Goal: Check status: Check status

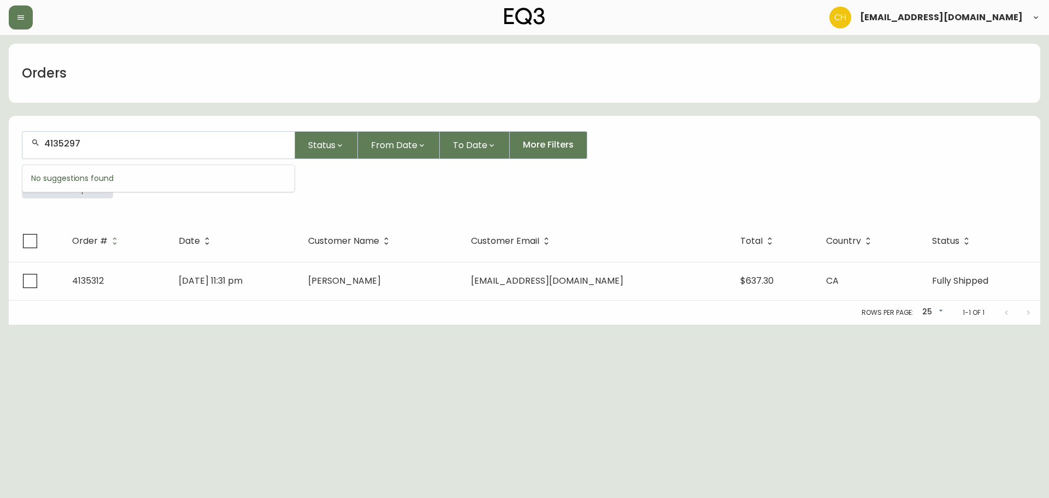
type input "4135297"
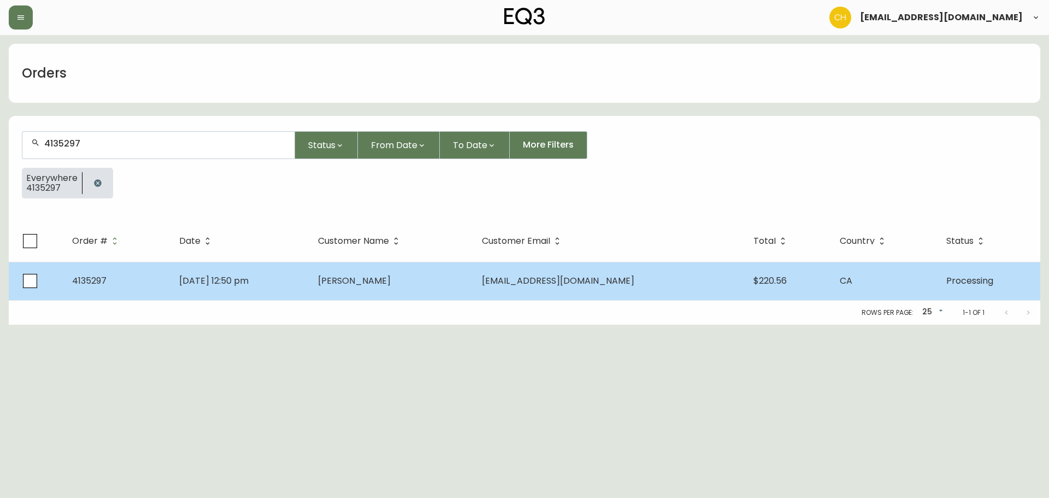
click at [309, 282] on td "[DATE] 12:50 pm" at bounding box center [239, 281] width 139 height 38
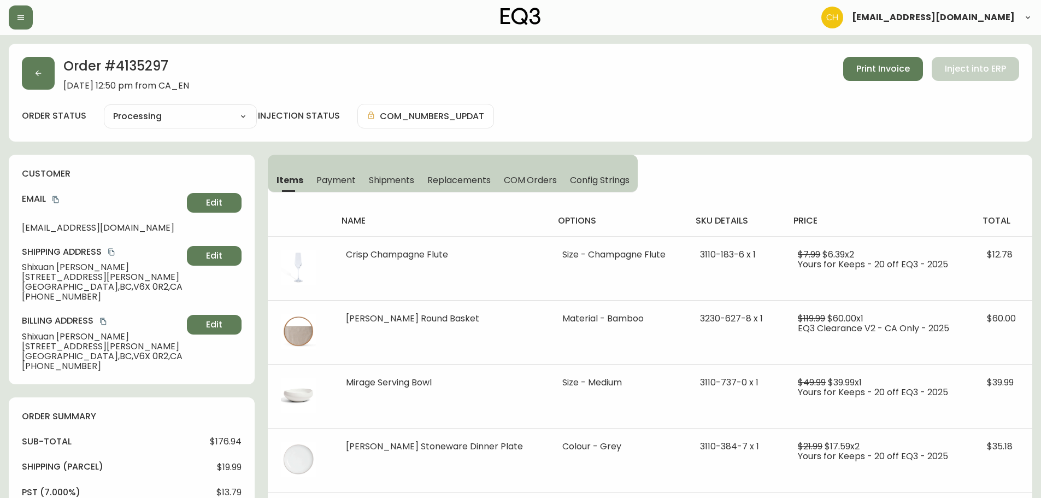
type input "Processing"
select select "PROCESSING"
click at [39, 81] on button "button" at bounding box center [38, 73] width 33 height 33
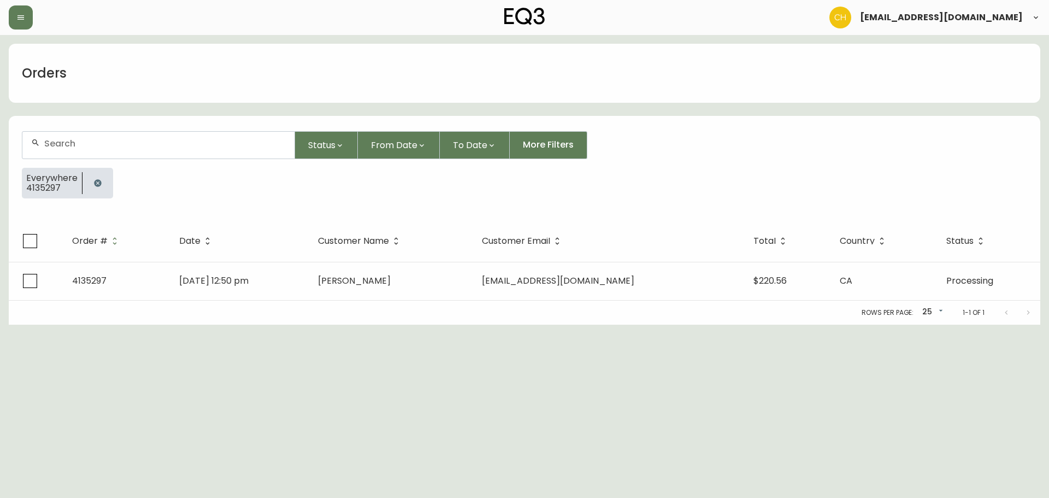
drag, startPoint x: 63, startPoint y: 150, endPoint x: 64, endPoint y: 140, distance: 9.9
click at [63, 150] on div at bounding box center [158, 145] width 272 height 27
type input "4135301"
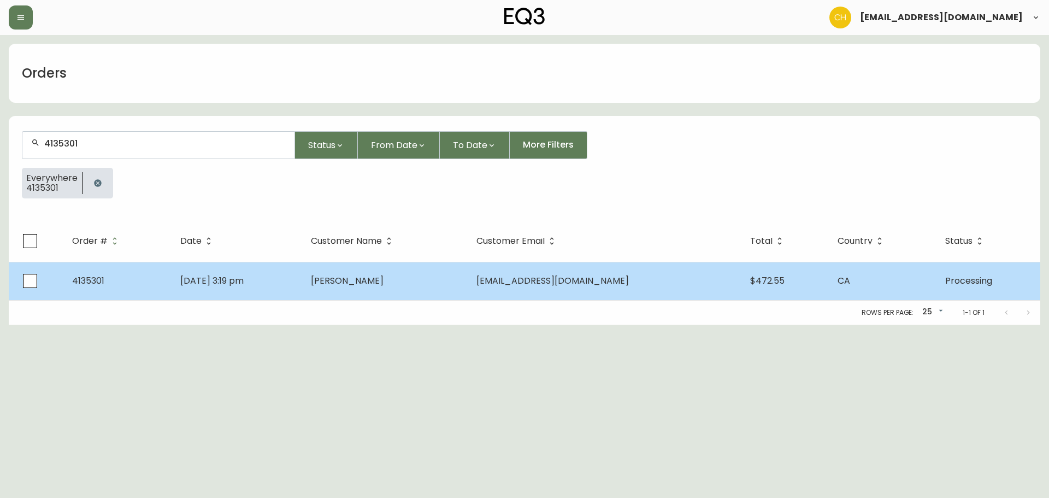
click at [302, 281] on td "[DATE] 3:19 pm" at bounding box center [237, 281] width 131 height 38
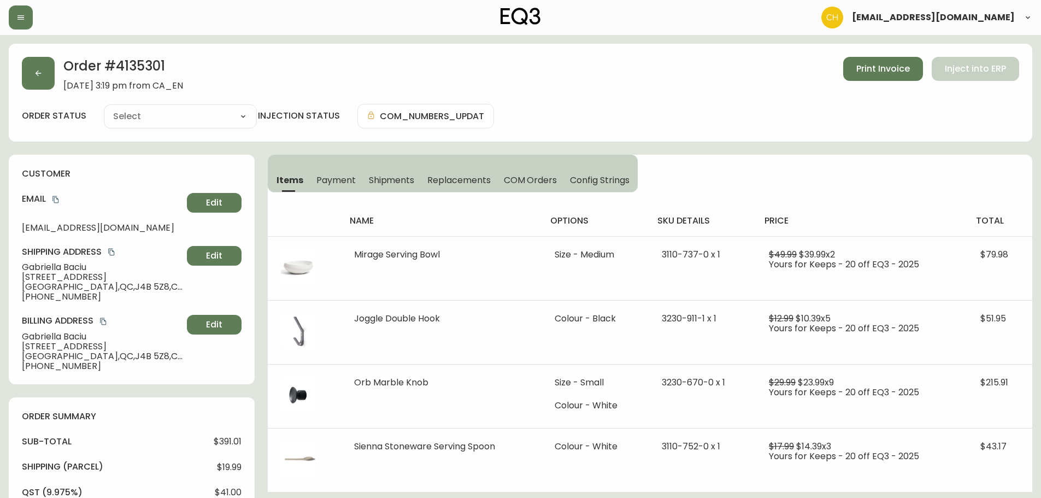
type input "Processing"
select select "PROCESSING"
click at [45, 79] on button "button" at bounding box center [38, 73] width 33 height 33
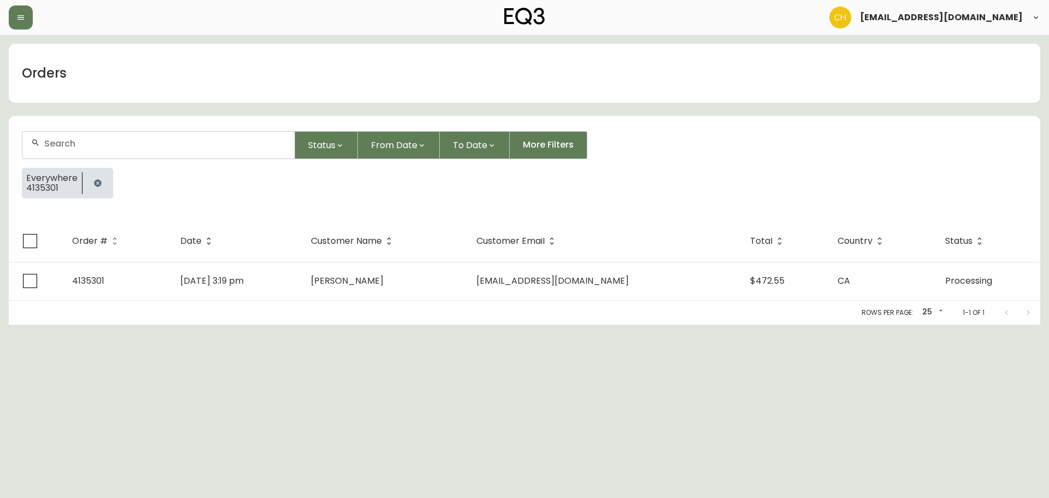
click at [62, 135] on div at bounding box center [158, 145] width 272 height 27
type input "4135302"
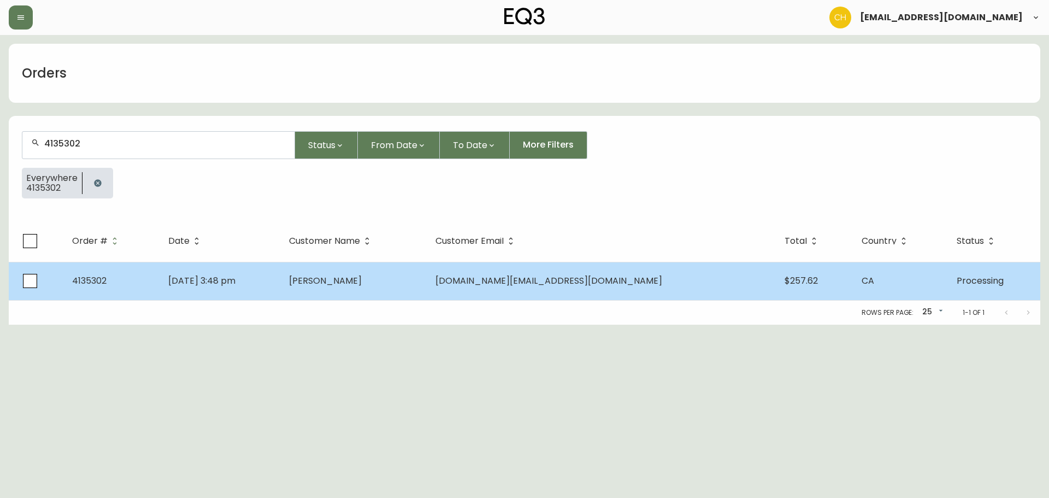
click at [280, 281] on td "[DATE] 3:48 pm" at bounding box center [220, 281] width 121 height 38
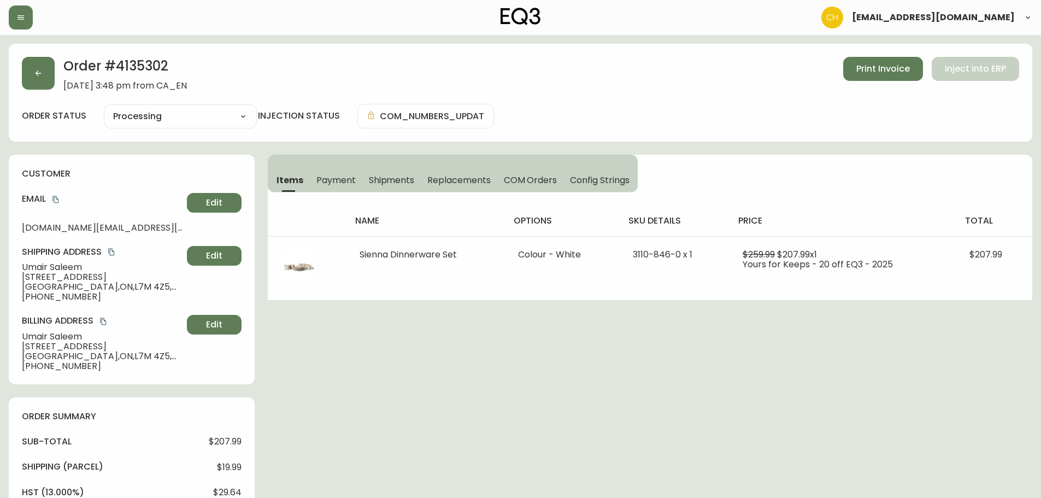
type input "Processing"
select select "PROCESSING"
click at [34, 72] on icon "button" at bounding box center [38, 73] width 9 height 9
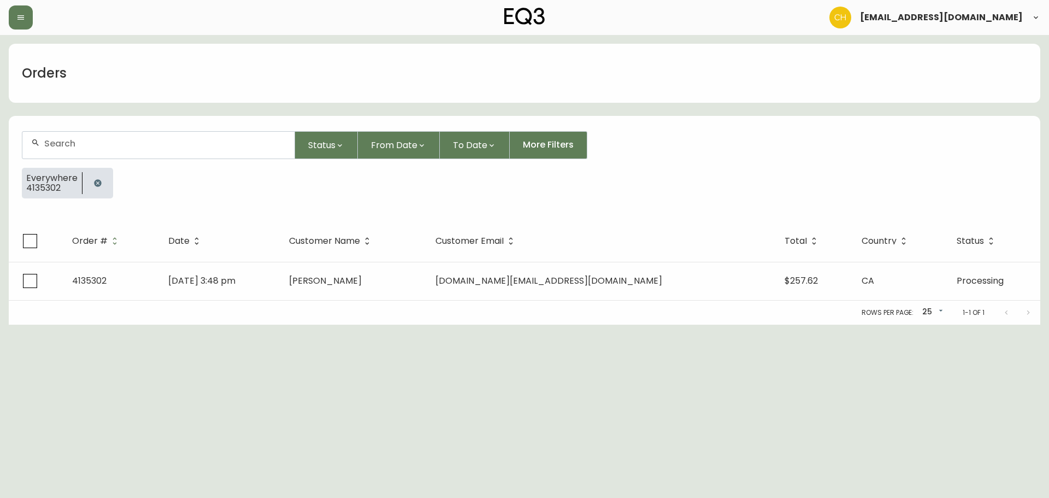
click at [63, 142] on input "text" at bounding box center [164, 143] width 241 height 10
type input "4135303"
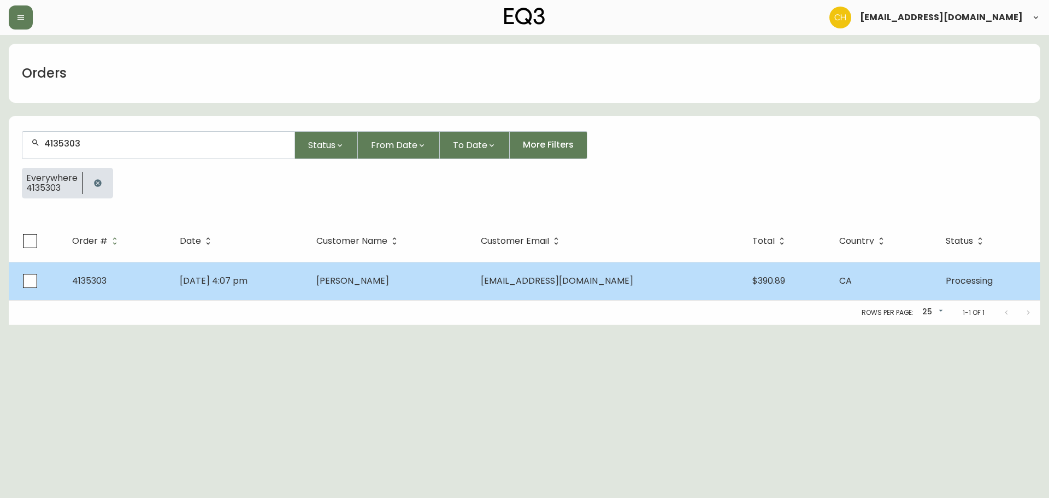
click at [308, 277] on td "[DATE] 4:07 pm" at bounding box center [239, 281] width 137 height 38
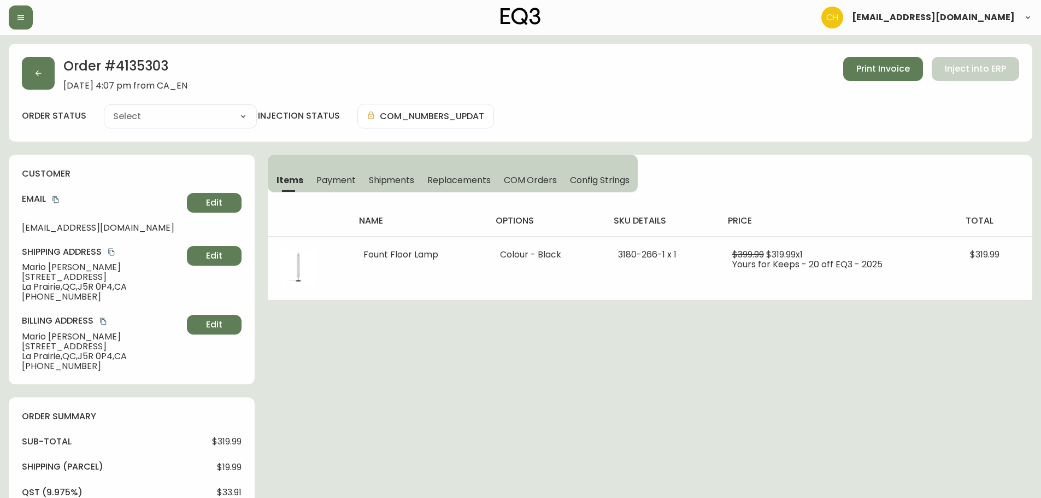
type input "Processing"
select select "PROCESSING"
click at [39, 66] on button "button" at bounding box center [38, 73] width 33 height 33
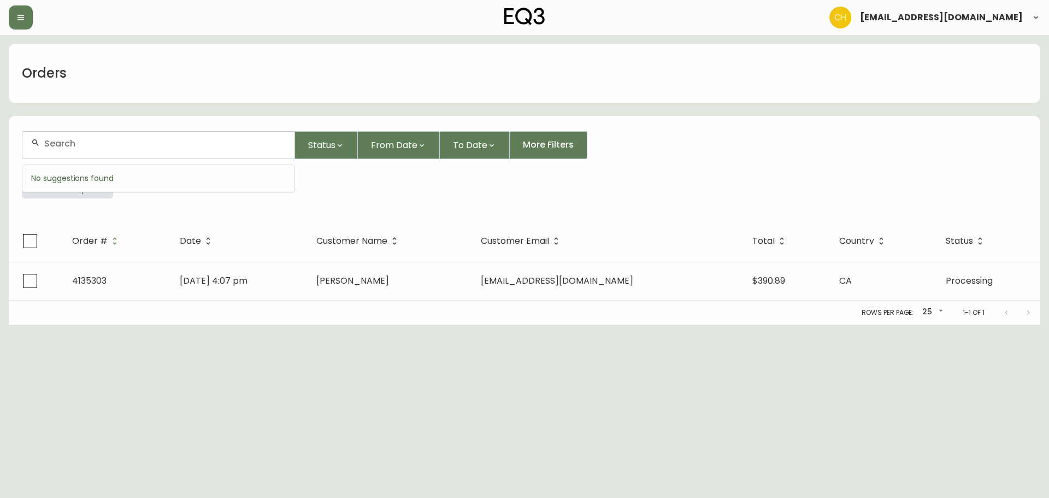
click at [66, 138] on input "text" at bounding box center [164, 143] width 241 height 10
type input "4135313"
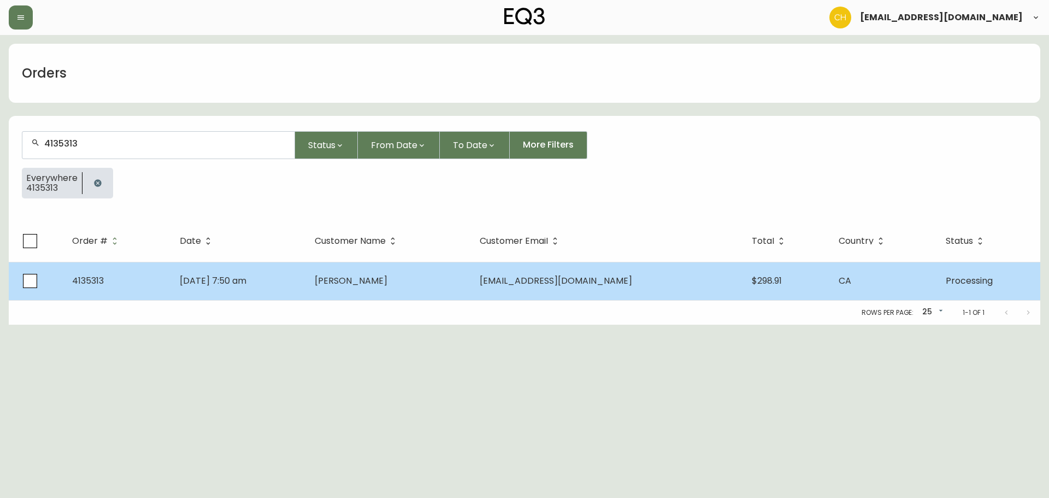
click at [306, 275] on td "[DATE] 7:50 am" at bounding box center [238, 281] width 135 height 38
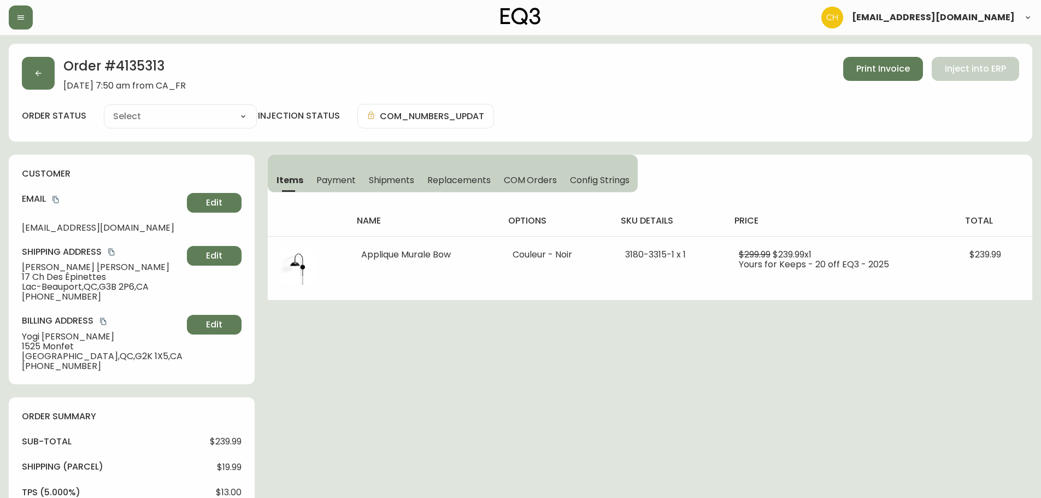
type input "Processing"
select select "PROCESSING"
click at [31, 76] on button "button" at bounding box center [38, 73] width 33 height 33
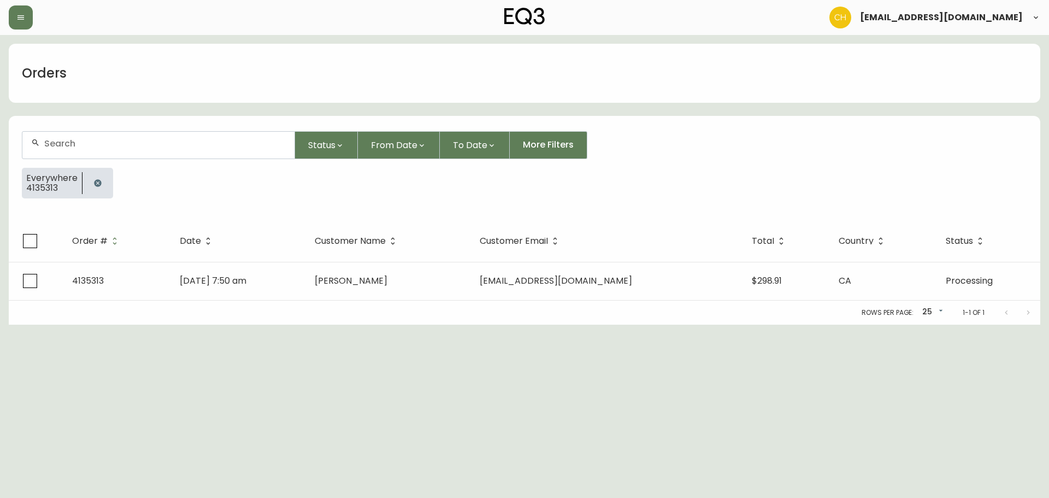
click at [54, 140] on input "text" at bounding box center [164, 143] width 241 height 10
type input "4135323"
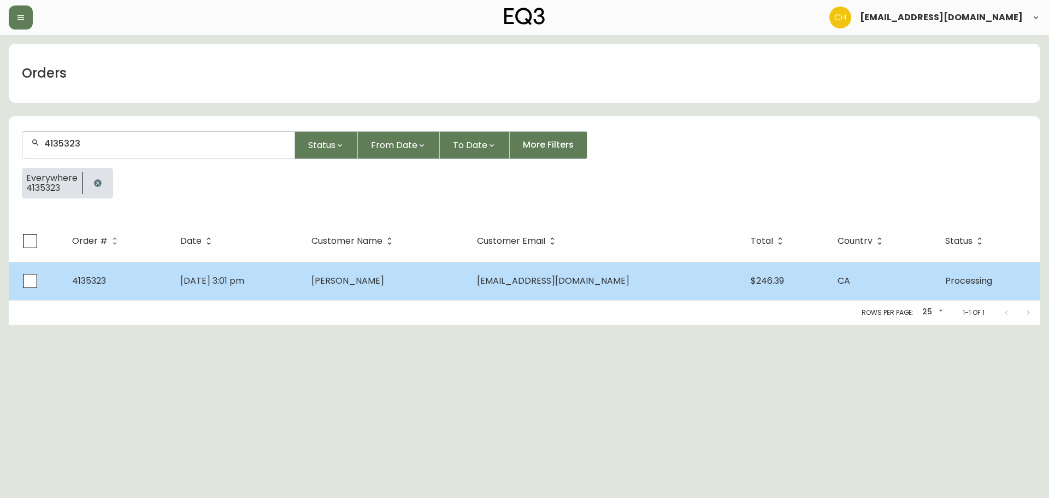
click at [350, 283] on td "[PERSON_NAME]" at bounding box center [386, 281] width 166 height 38
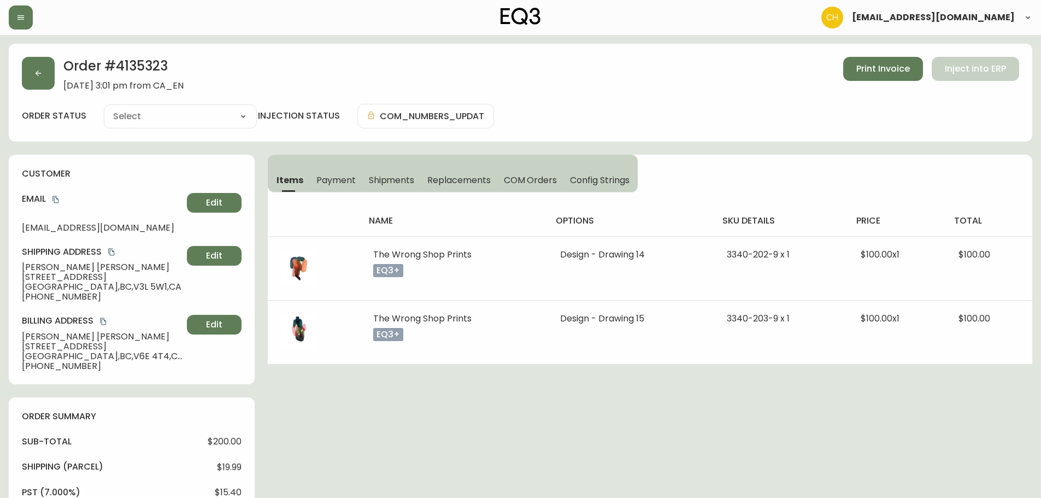
type input "Processing"
select select "PROCESSING"
click at [46, 81] on button "button" at bounding box center [38, 73] width 33 height 33
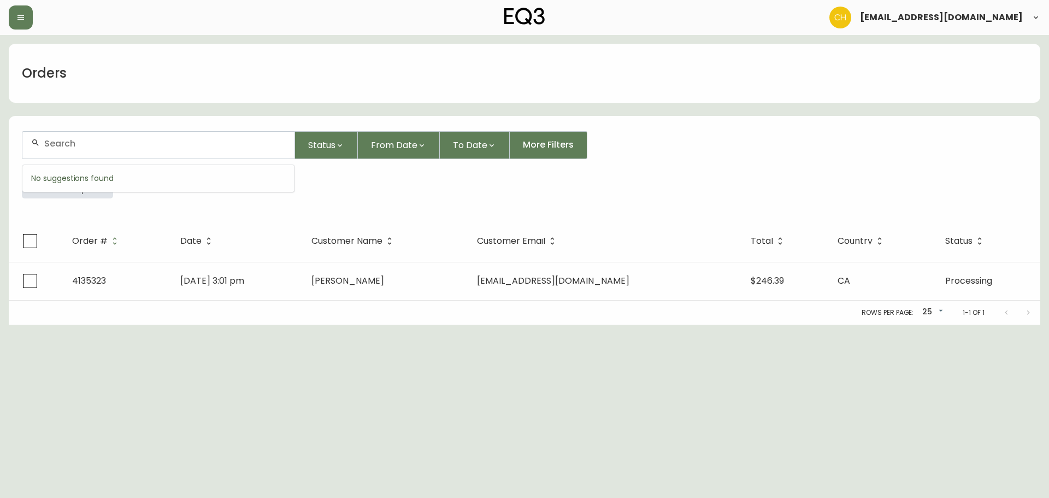
click at [63, 140] on input "text" at bounding box center [164, 143] width 241 height 10
type input "4135340"
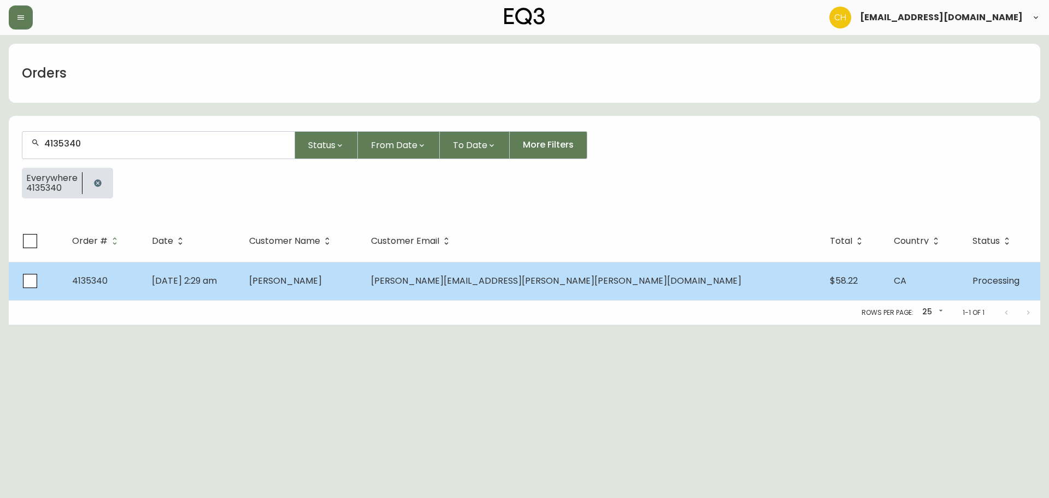
click at [241, 282] on td "[DATE] 2:29 am" at bounding box center [192, 281] width 98 height 38
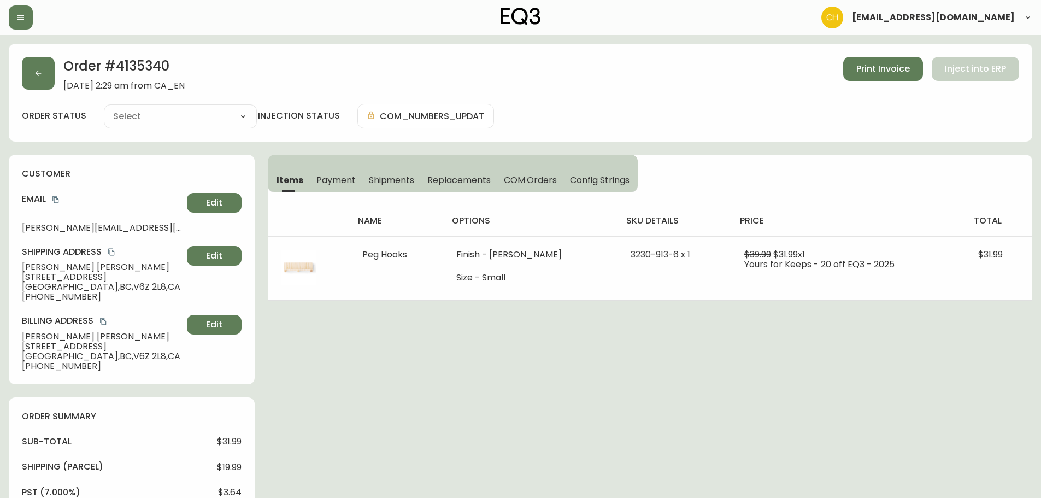
type input "Processing"
select select "PROCESSING"
click at [51, 72] on button "button" at bounding box center [38, 73] width 33 height 33
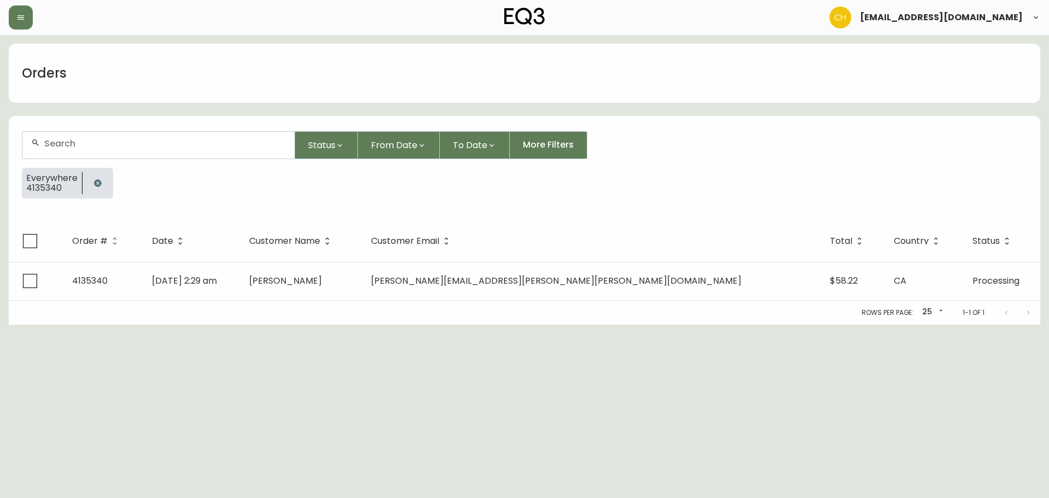
click at [61, 142] on input "text" at bounding box center [164, 143] width 241 height 10
type input "4135350"
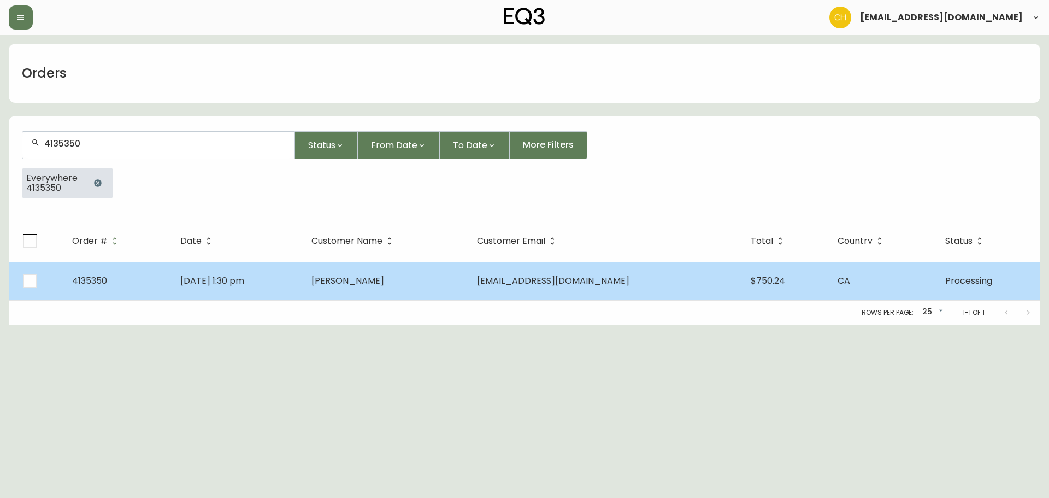
click at [244, 274] on span "[DATE] 1:30 pm" at bounding box center [212, 280] width 64 height 13
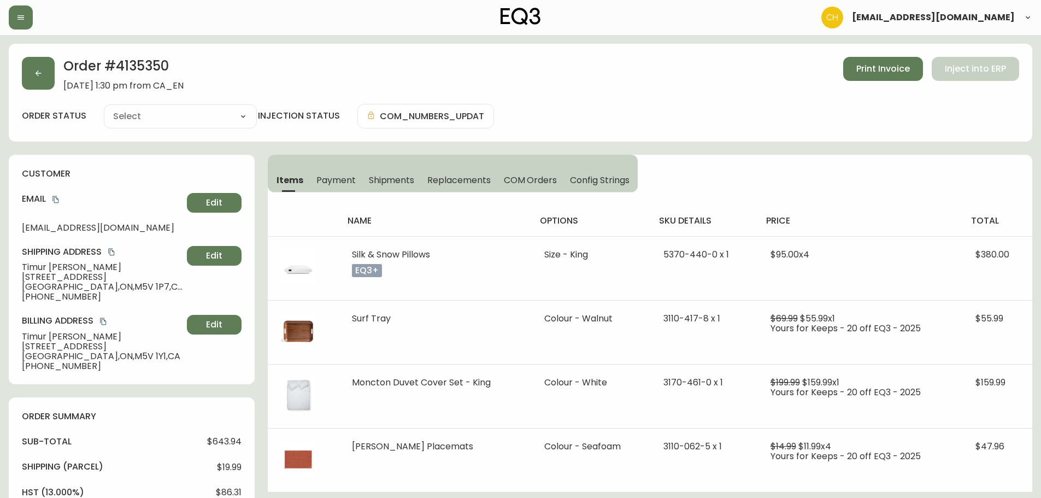
type input "Processing"
select select "PROCESSING"
click at [39, 71] on icon "button" at bounding box center [38, 73] width 9 height 9
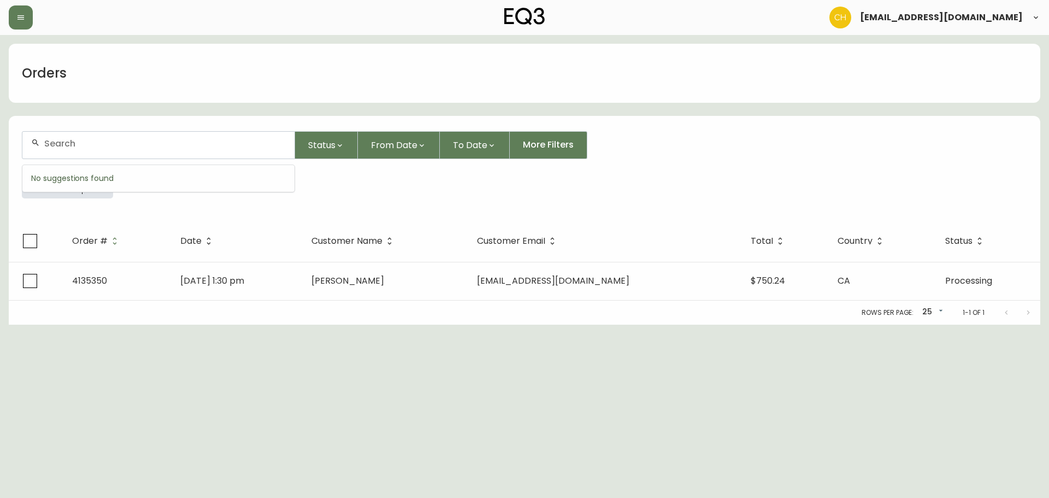
click at [54, 143] on input "text" at bounding box center [164, 143] width 241 height 10
type input "4135365"
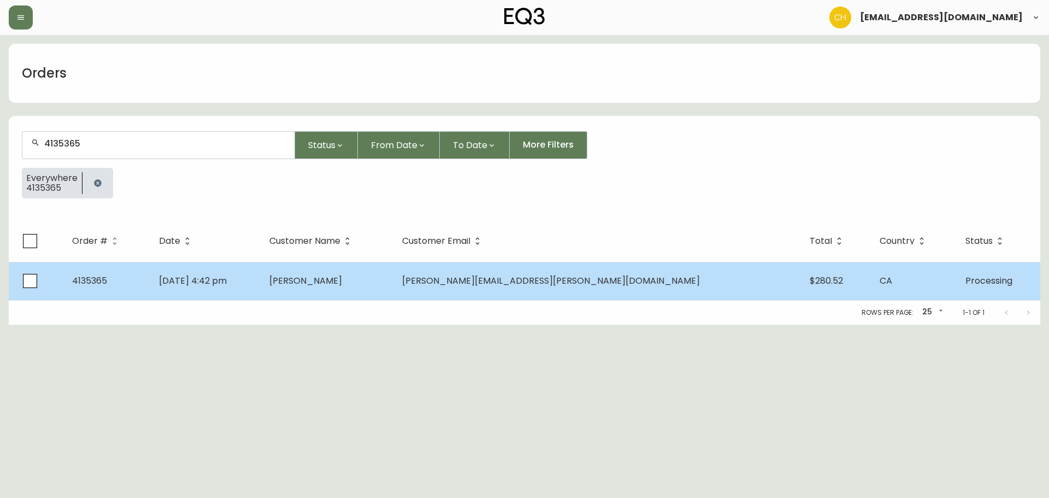
click at [348, 298] on td "[PERSON_NAME]" at bounding box center [327, 281] width 133 height 38
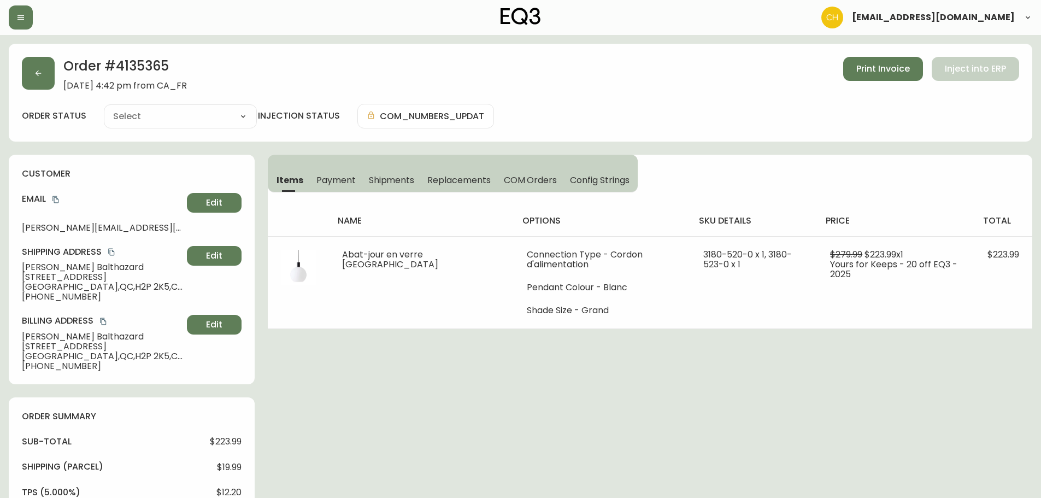
type input "Processing"
select select "PROCESSING"
click at [48, 76] on button "button" at bounding box center [38, 73] width 33 height 33
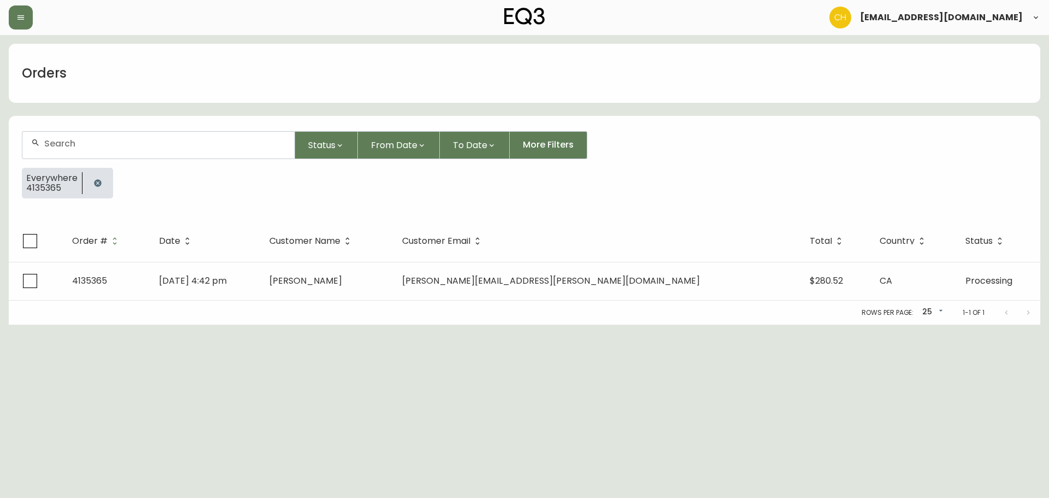
click at [61, 141] on input "text" at bounding box center [164, 143] width 241 height 10
type input "4135373"
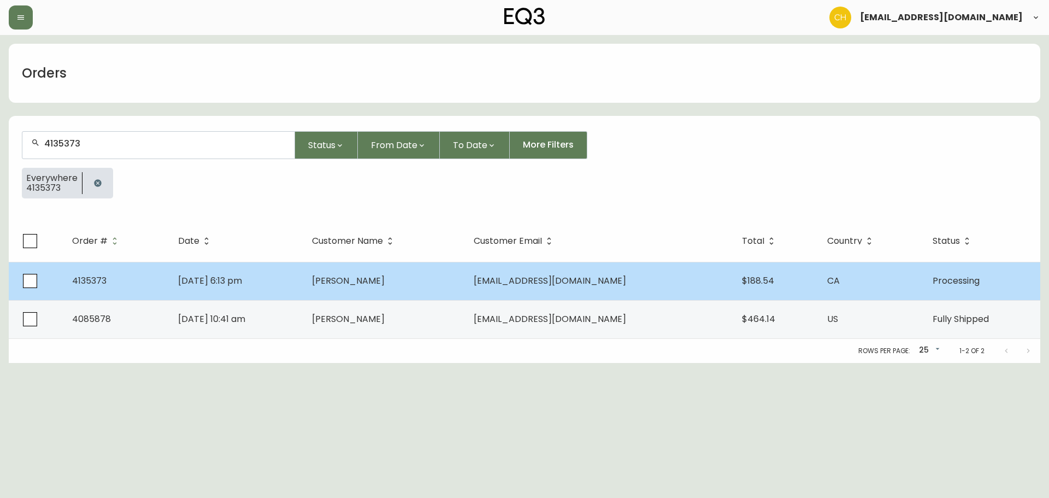
click at [385, 280] on span "[PERSON_NAME]" at bounding box center [348, 280] width 73 height 13
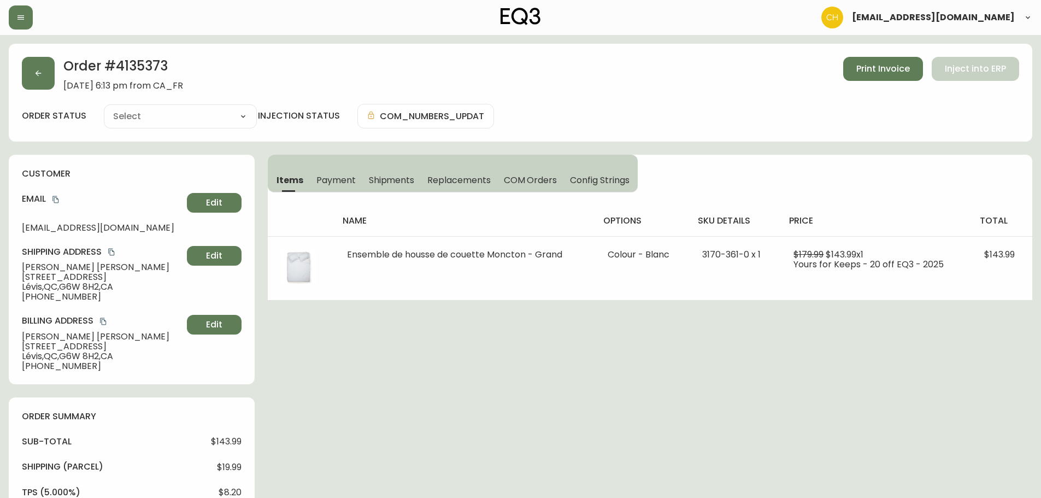
type input "Processing"
select select "PROCESSING"
click at [45, 80] on button "button" at bounding box center [38, 73] width 33 height 33
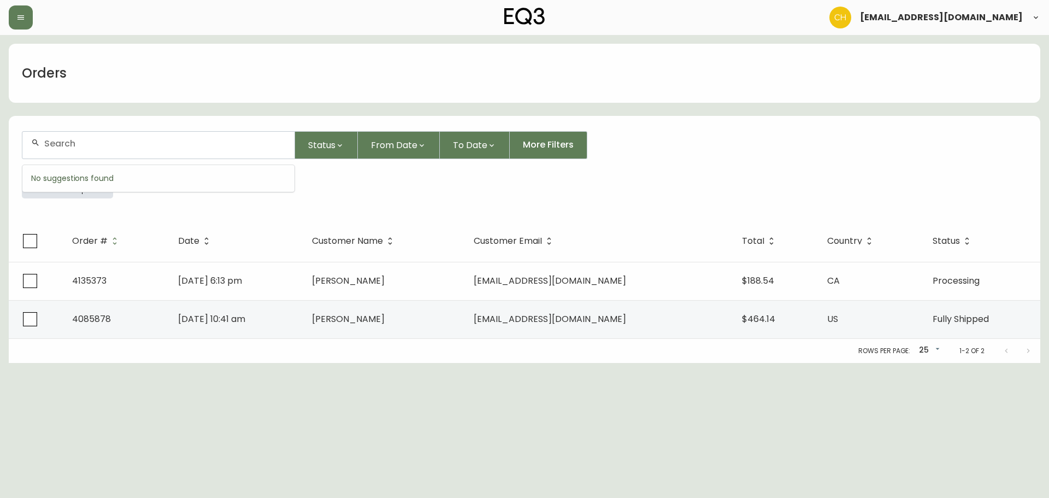
click at [64, 144] on input "text" at bounding box center [164, 143] width 241 height 10
type input "4135378"
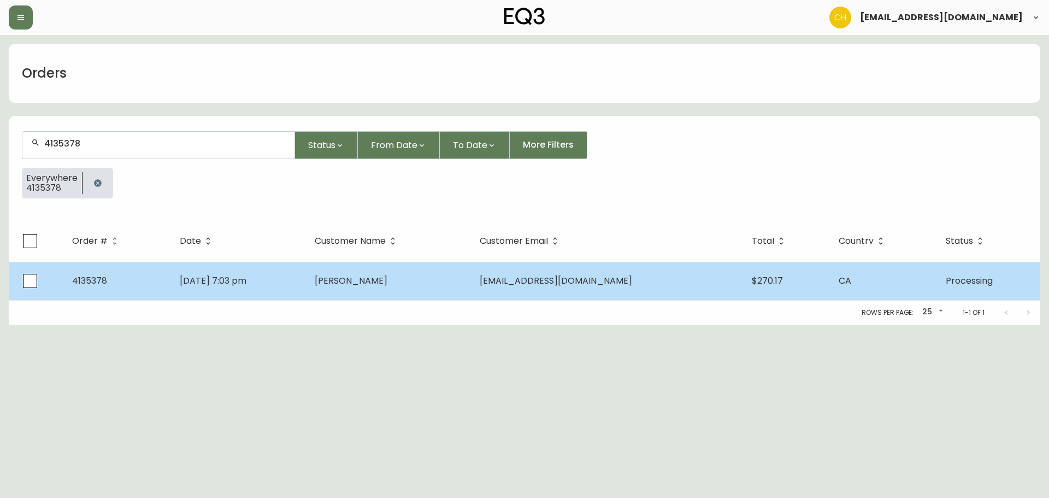
click at [445, 278] on td "[PERSON_NAME]" at bounding box center [388, 281] width 164 height 38
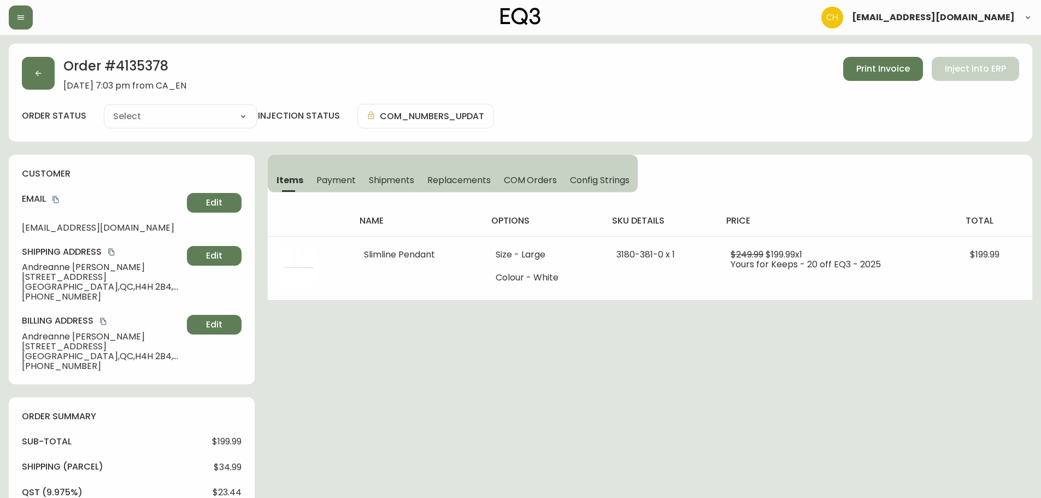
type input "Processing"
select select "PROCESSING"
click at [41, 72] on icon "button" at bounding box center [38, 73] width 9 height 9
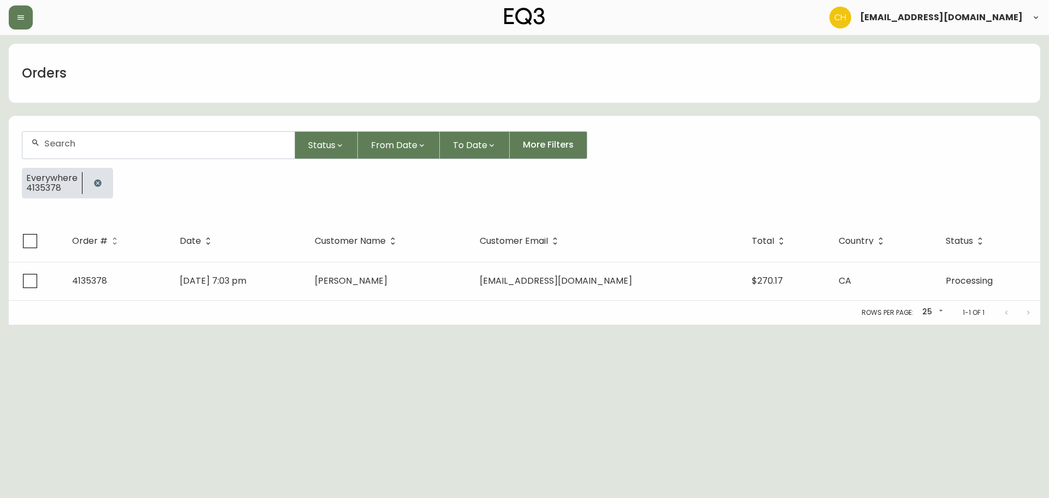
click at [97, 143] on input "text" at bounding box center [164, 143] width 241 height 10
type input "4135380"
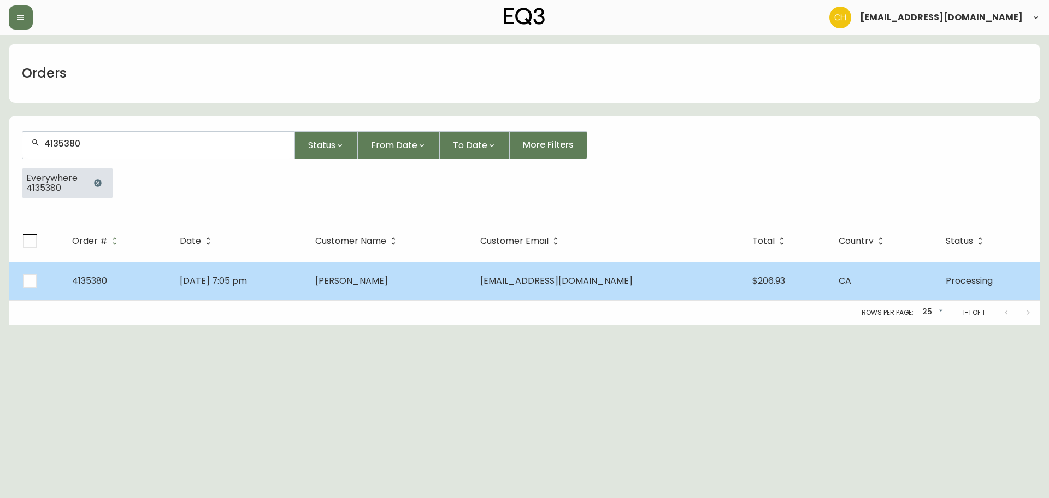
click at [434, 286] on td "[PERSON_NAME]" at bounding box center [388, 281] width 164 height 38
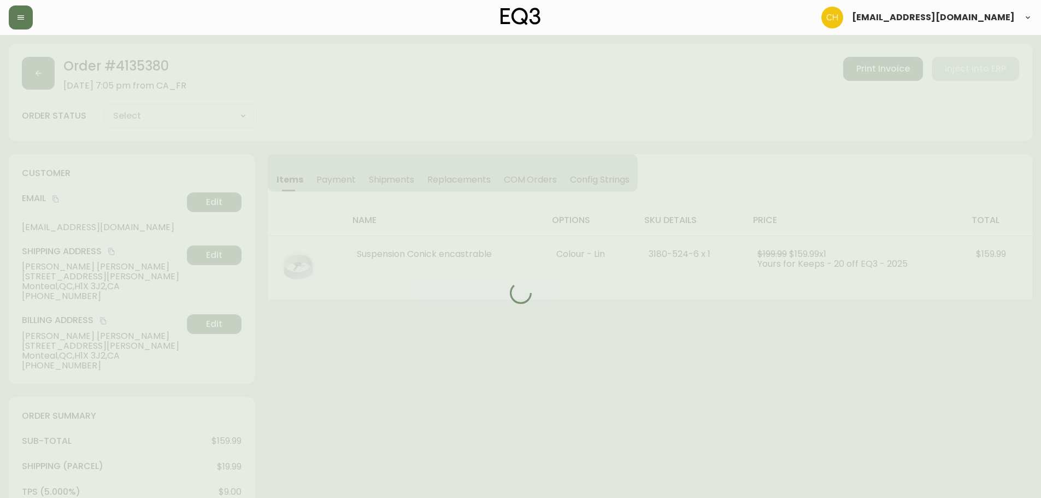
type input "Processing"
select select "PROCESSING"
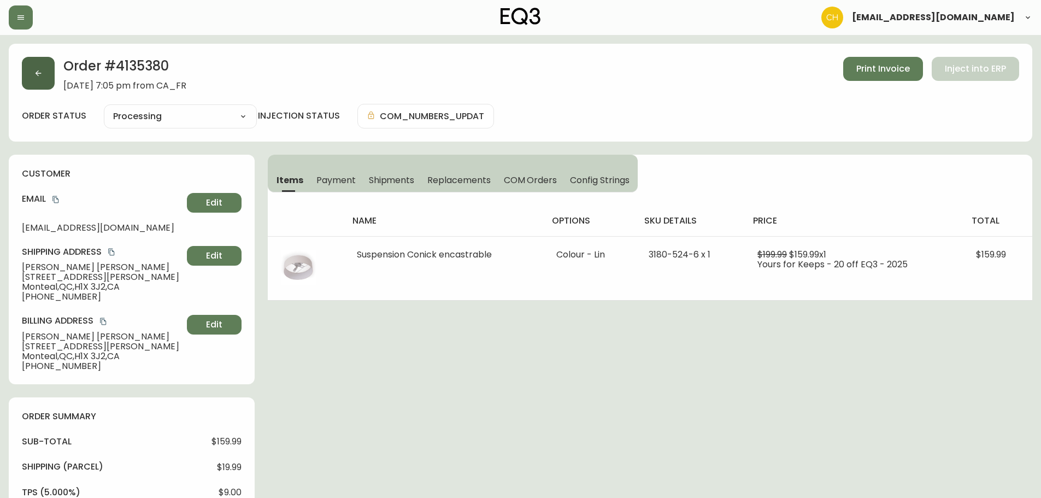
click at [32, 75] on button "button" at bounding box center [38, 73] width 33 height 33
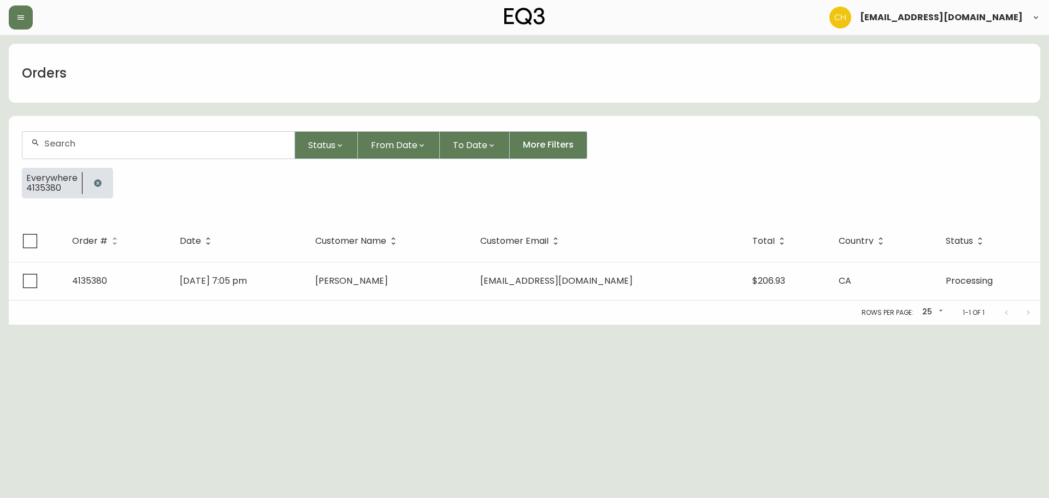
click at [60, 141] on input "text" at bounding box center [164, 143] width 241 height 10
type input "4135394"
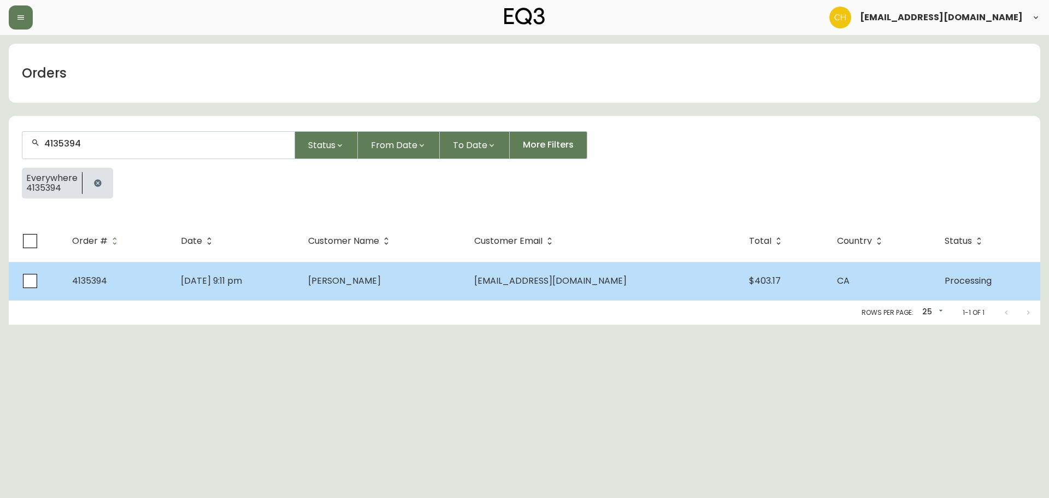
click at [387, 291] on td "[PERSON_NAME]" at bounding box center [382, 281] width 166 height 38
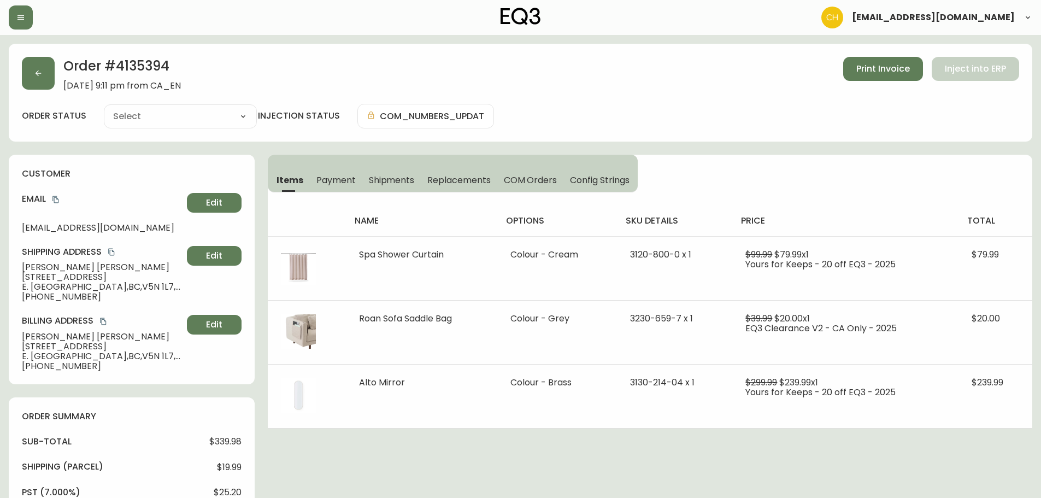
type input "Processing"
select select "PROCESSING"
click at [45, 72] on button "button" at bounding box center [38, 73] width 33 height 33
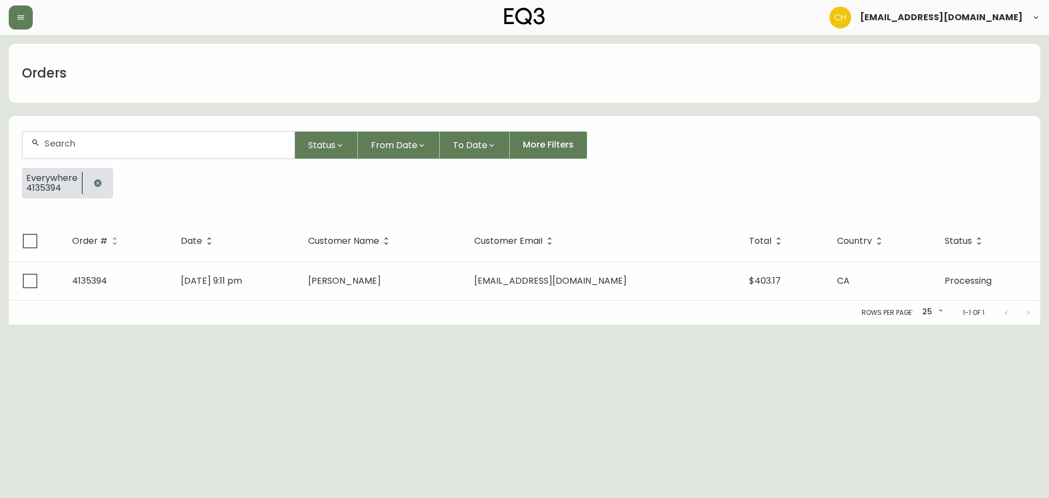
click at [73, 144] on input "text" at bounding box center [164, 143] width 241 height 10
type input "4135401"
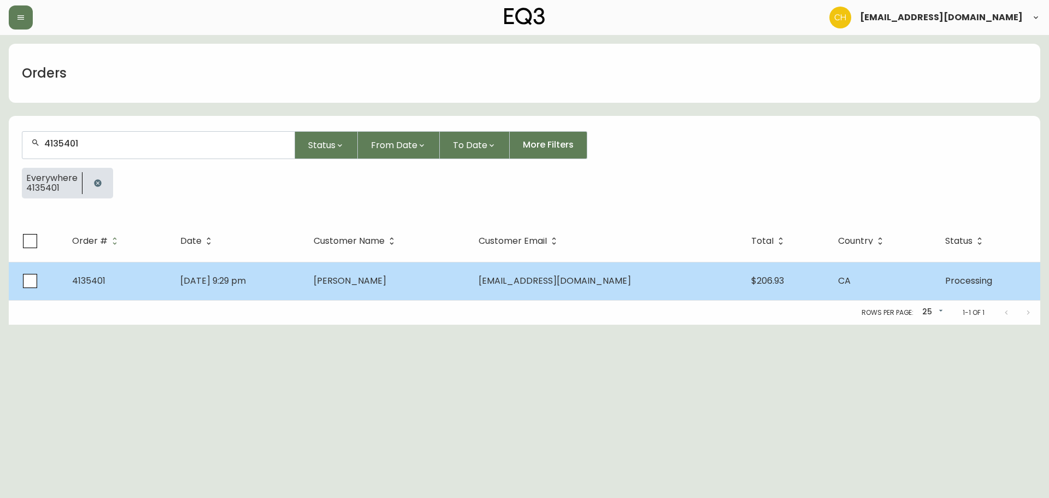
click at [291, 292] on td "[DATE] 9:29 pm" at bounding box center [238, 281] width 133 height 38
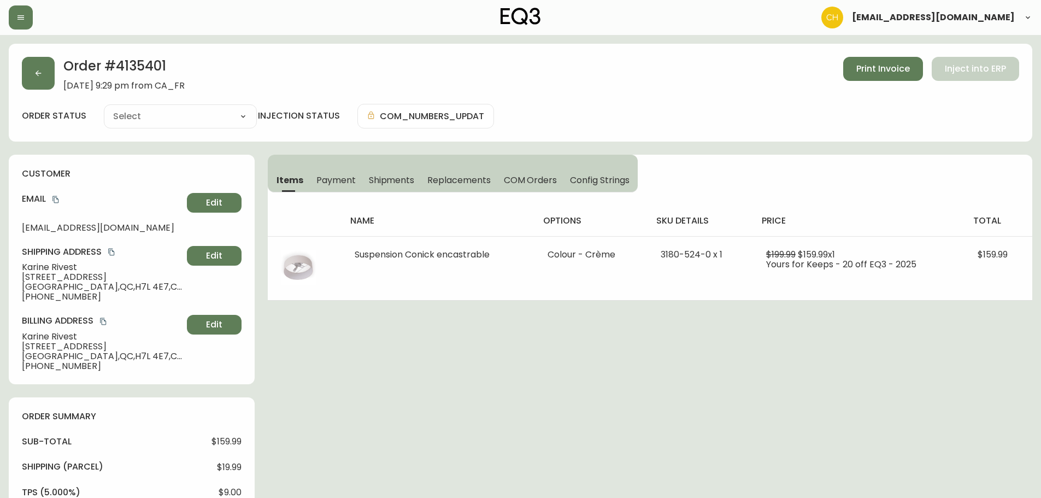
type input "Processing"
select select "PROCESSING"
click at [48, 69] on button "button" at bounding box center [38, 73] width 33 height 33
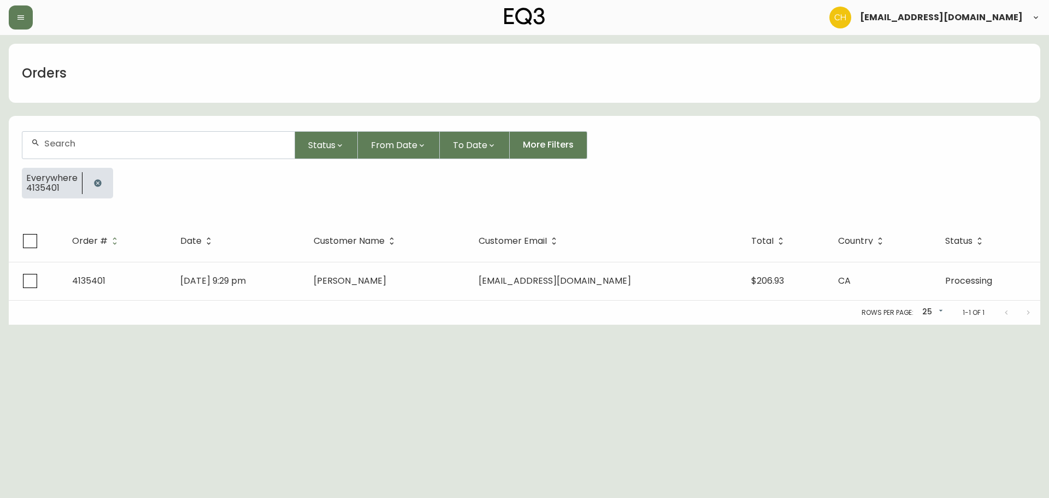
click at [66, 142] on input "text" at bounding box center [164, 143] width 241 height 10
type input "4135402"
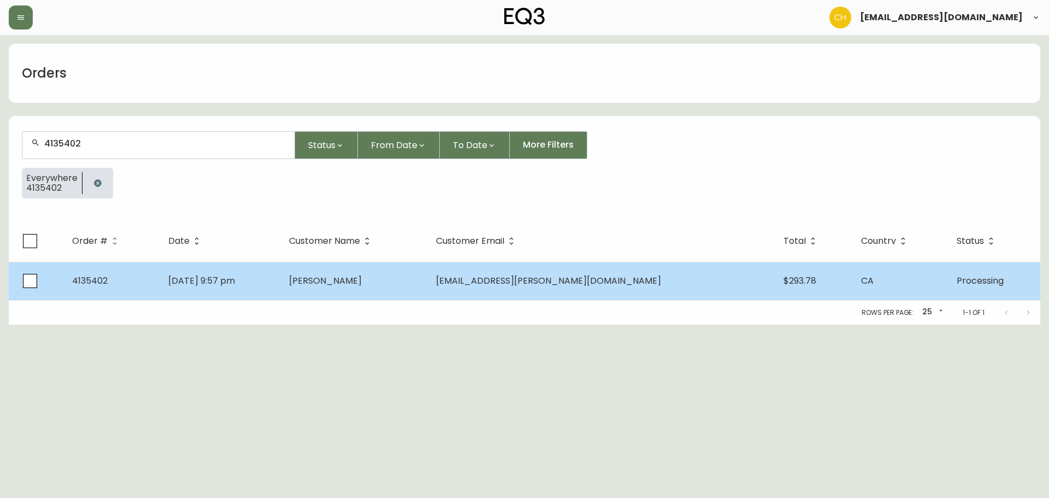
click at [356, 272] on td "[PERSON_NAME]" at bounding box center [353, 281] width 147 height 38
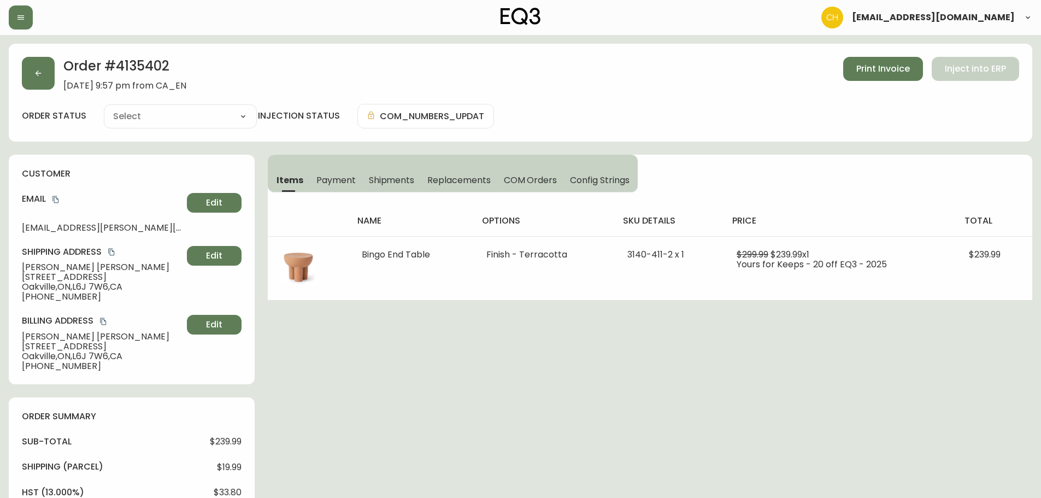
type input "Processing"
select select "PROCESSING"
click at [42, 70] on icon "button" at bounding box center [38, 73] width 9 height 9
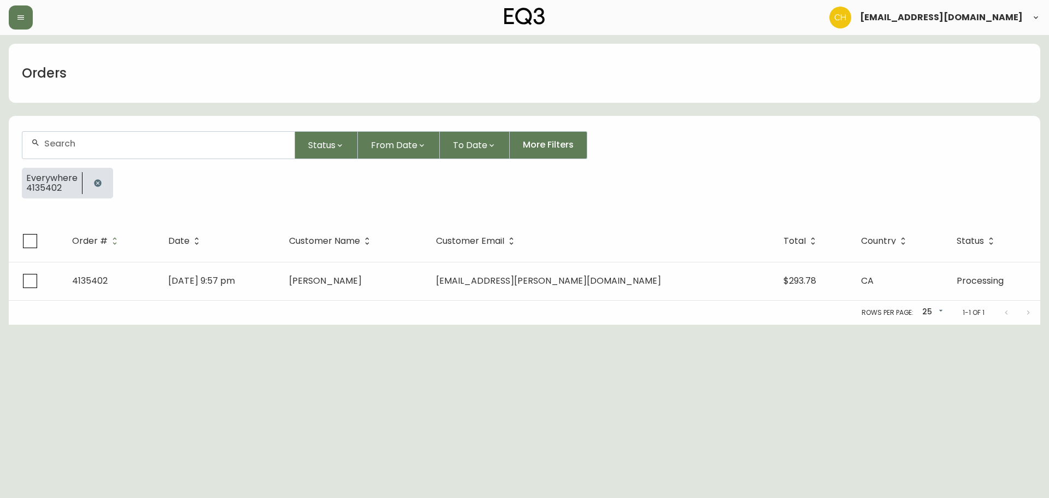
click at [80, 138] on input "text" at bounding box center [164, 143] width 241 height 10
type input "4135405"
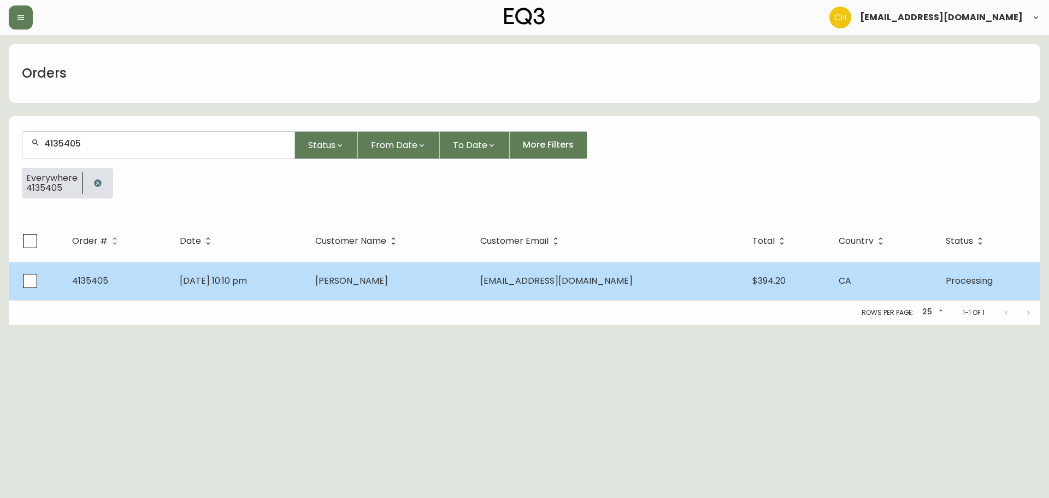
click at [376, 285] on span "[PERSON_NAME]" at bounding box center [351, 280] width 73 height 13
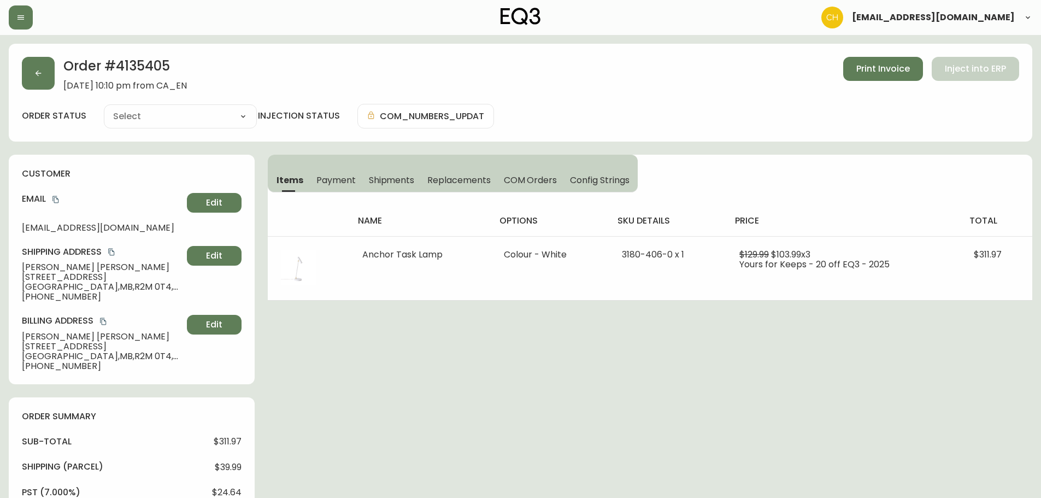
type input "Processing"
select select "PROCESSING"
click at [44, 71] on button "button" at bounding box center [38, 73] width 33 height 33
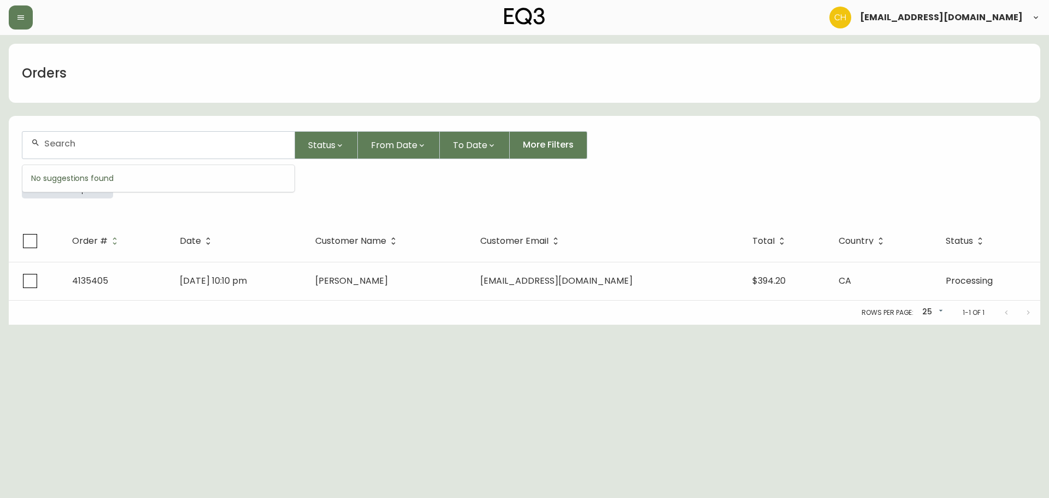
click at [72, 147] on input "text" at bounding box center [164, 143] width 241 height 10
type input "4135414"
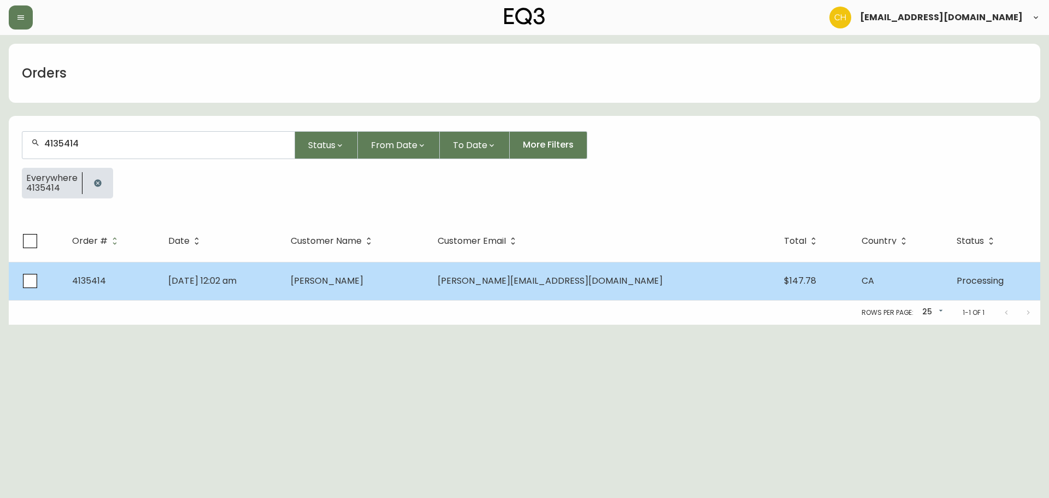
click at [363, 282] on td "[PERSON_NAME]" at bounding box center [355, 281] width 147 height 38
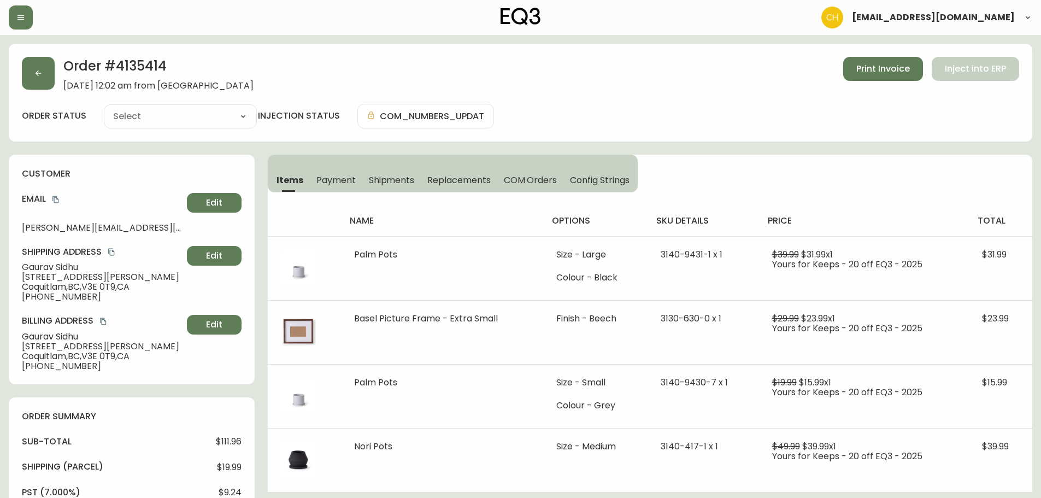
type input "Processing"
select select "PROCESSING"
click at [43, 79] on button "button" at bounding box center [38, 73] width 33 height 33
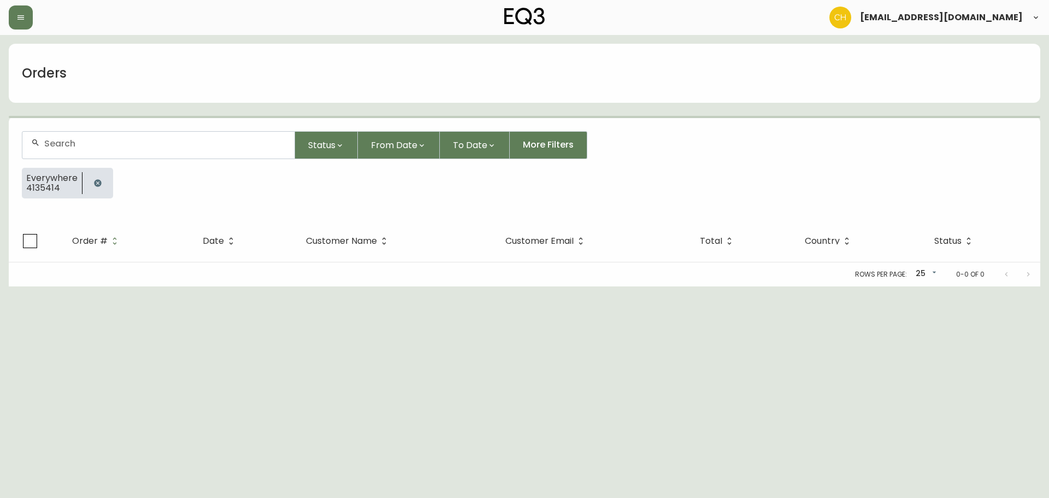
click at [64, 140] on input "text" at bounding box center [164, 143] width 241 height 10
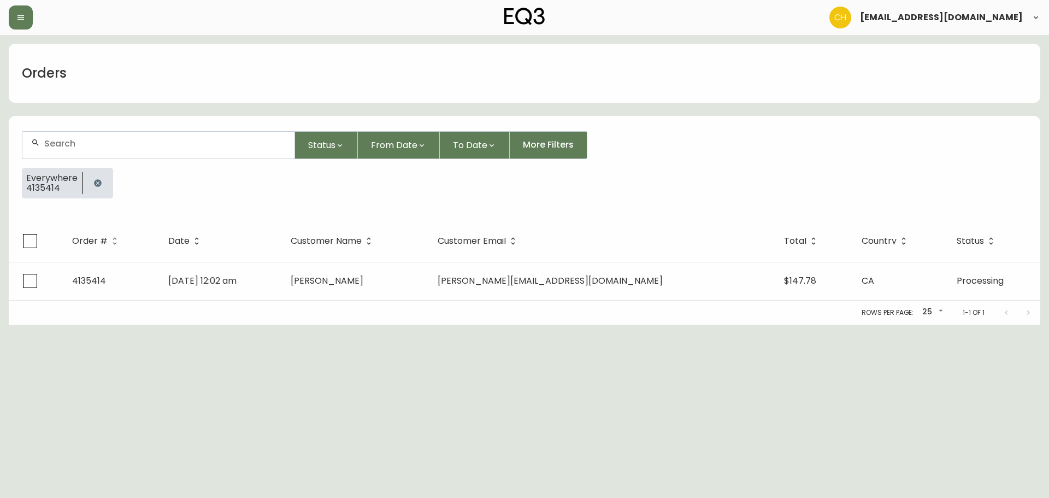
paste input "4131853"
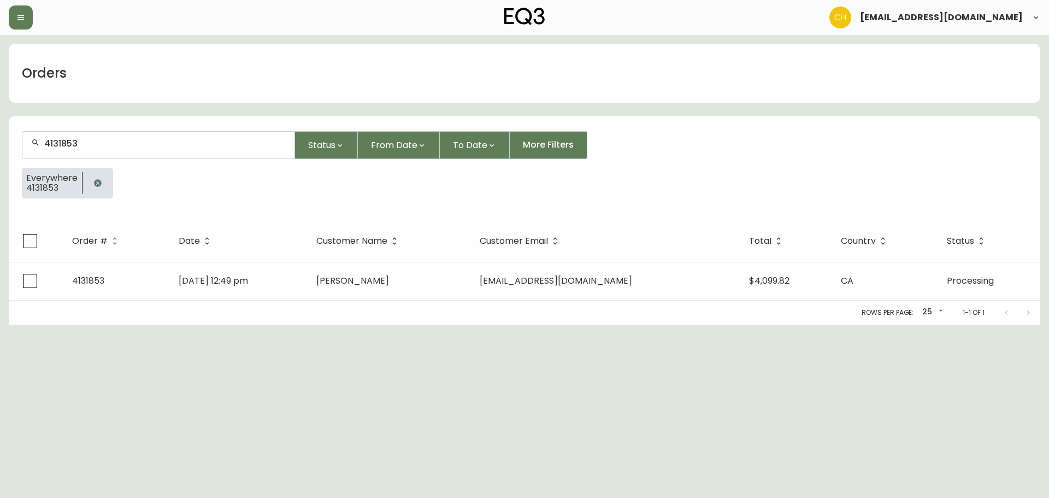
type input "4131853"
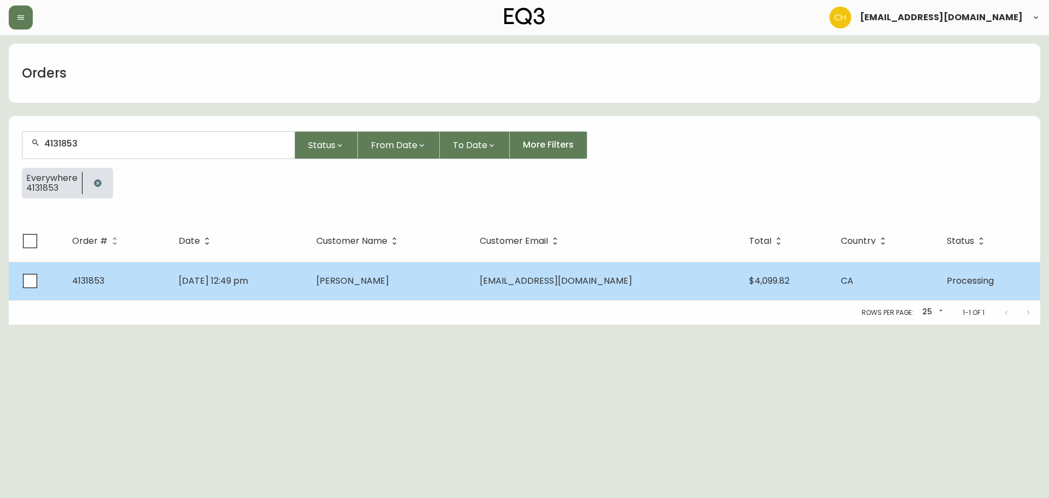
drag, startPoint x: 380, startPoint y: 309, endPoint x: 395, endPoint y: 296, distance: 20.5
click at [381, 309] on div "Rows per page: 25 25 1-1 of 1" at bounding box center [524, 312] width 1031 height 24
click at [389, 281] on span "[PERSON_NAME]" at bounding box center [352, 280] width 73 height 13
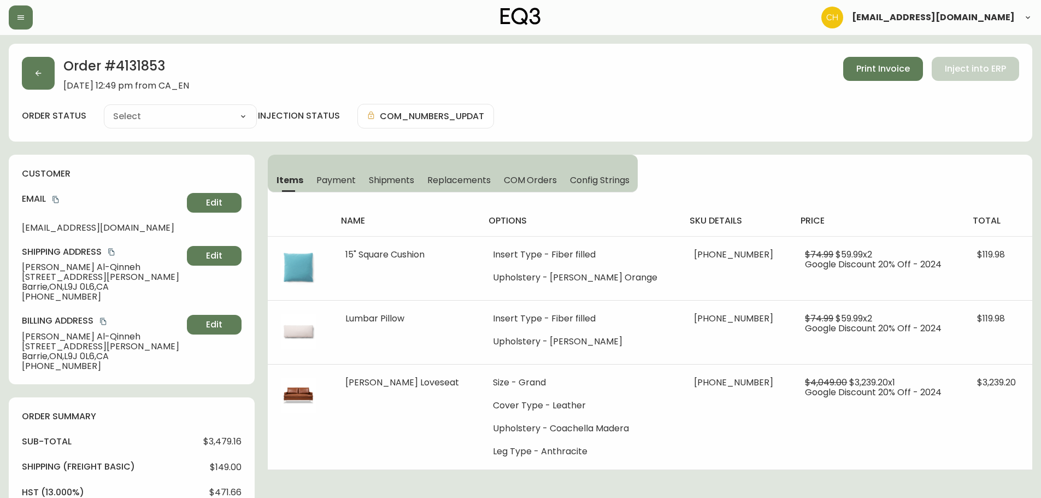
type input "Processing"
select select "PROCESSING"
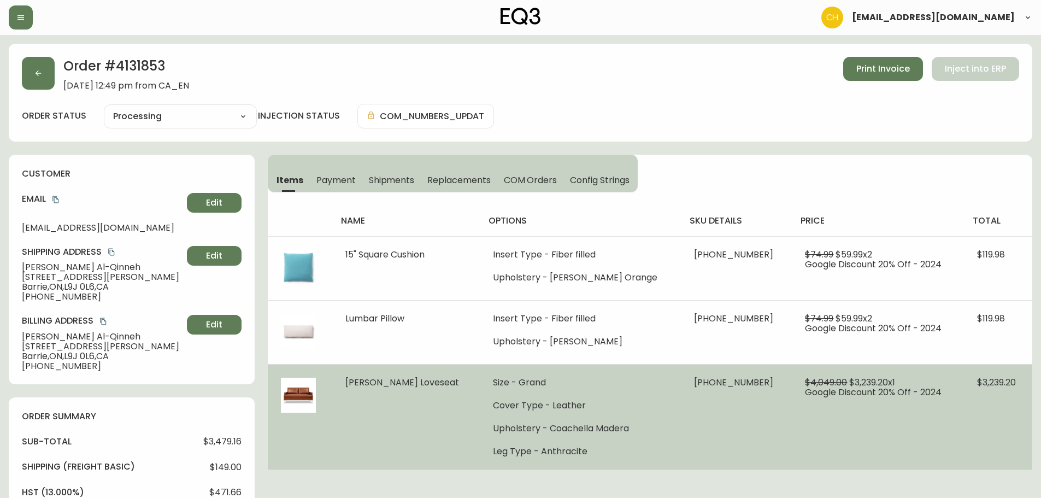
click at [730, 430] on td "[PHONE_NUMBER]" at bounding box center [736, 416] width 111 height 105
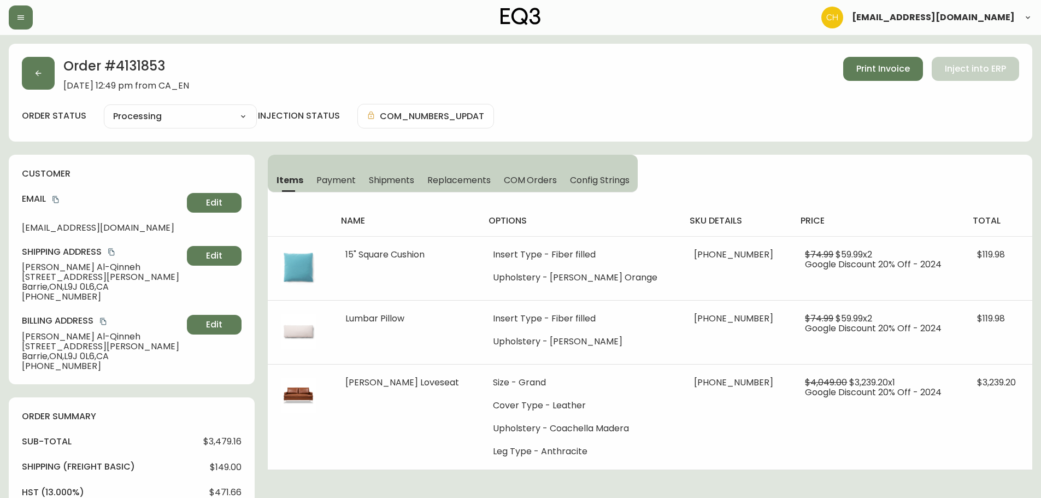
click at [534, 185] on span "COM Orders" at bounding box center [531, 179] width 54 height 11
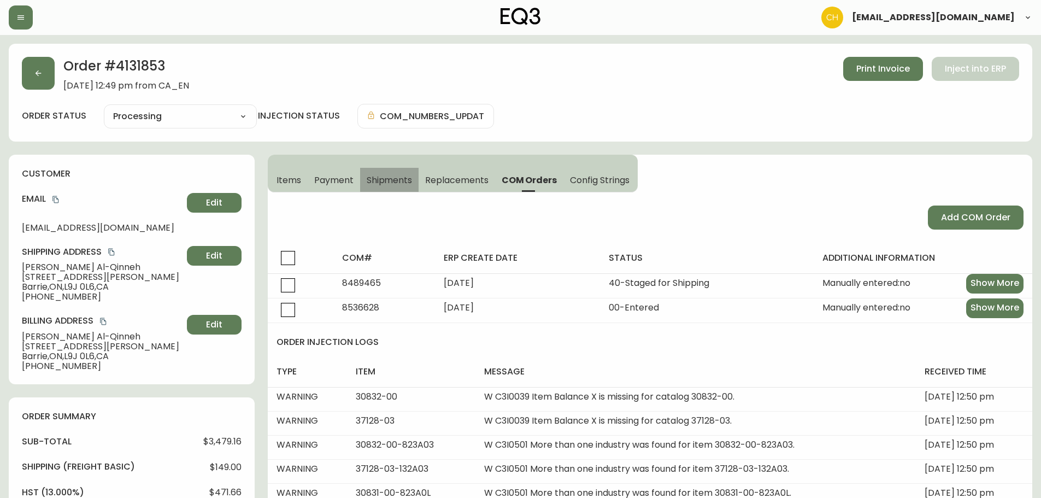
click at [385, 178] on span "Shipments" at bounding box center [390, 179] width 46 height 11
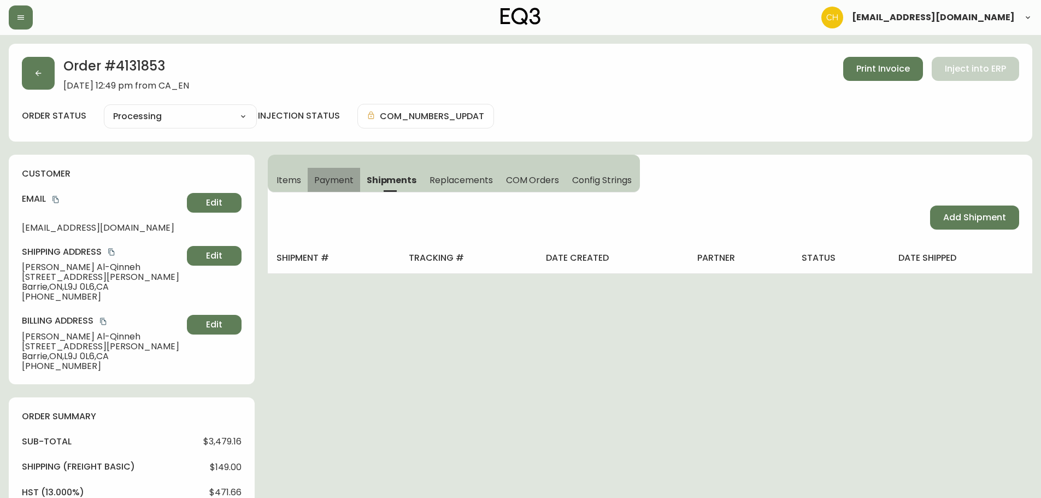
click at [339, 176] on span "Payment" at bounding box center [333, 179] width 39 height 11
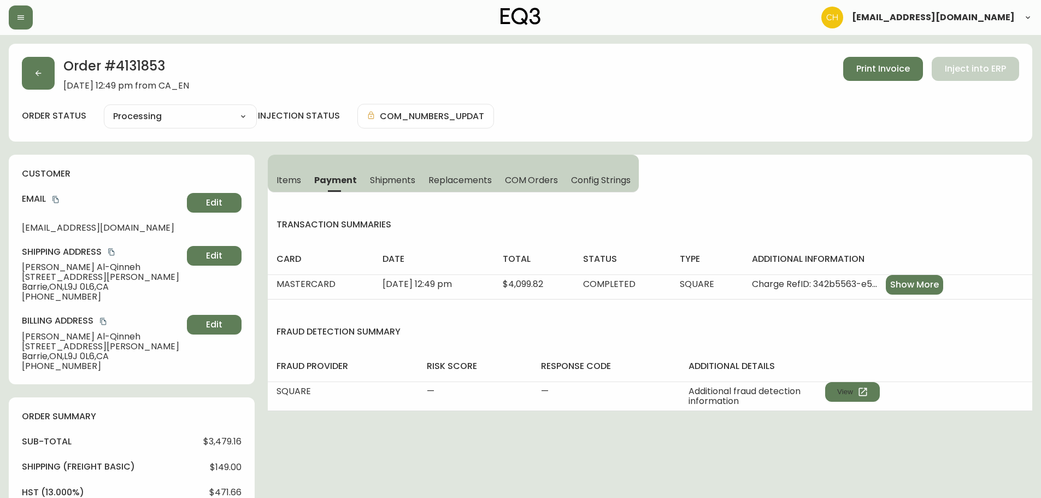
click at [291, 179] on span "Items" at bounding box center [288, 179] width 25 height 11
